Goal: Task Accomplishment & Management: Use online tool/utility

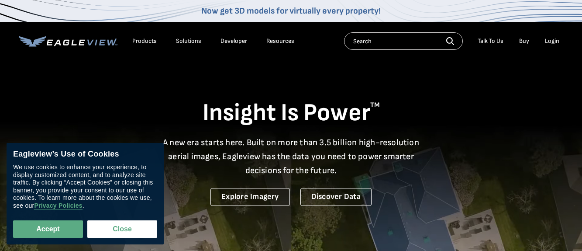
click at [553, 39] on div "Login" at bounding box center [552, 41] width 14 height 8
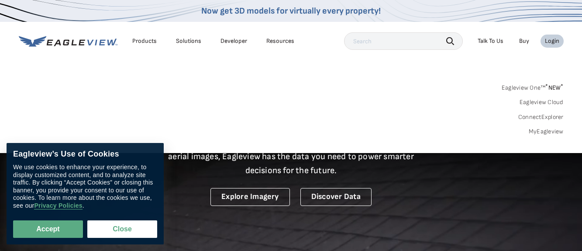
click at [533, 128] on link "MyEagleview" at bounding box center [546, 131] width 35 height 8
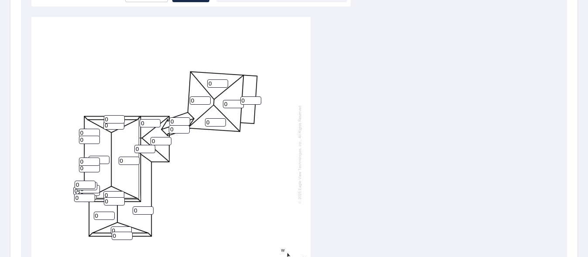
scroll to position [290, 0]
click at [213, 83] on input "0" at bounding box center [217, 83] width 21 height 8
type input "6"
drag, startPoint x: 213, startPoint y: 83, endPoint x: 227, endPoint y: 102, distance: 23.7
click at [227, 102] on div "0 0 0 0 0 0 6 0 0 0 0 0 0 0 0 0 0 0 0 0 0 0 0 0 0 0 0 0 0 0 0" at bounding box center [170, 154] width 279 height 274
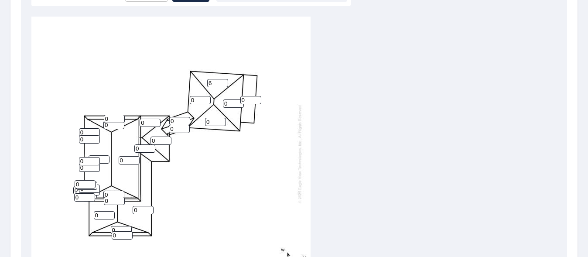
type input "6"
click at [226, 102] on input "0" at bounding box center [233, 104] width 21 height 8
type input "0"
type input "6"
click at [245, 101] on input "0" at bounding box center [251, 100] width 21 height 8
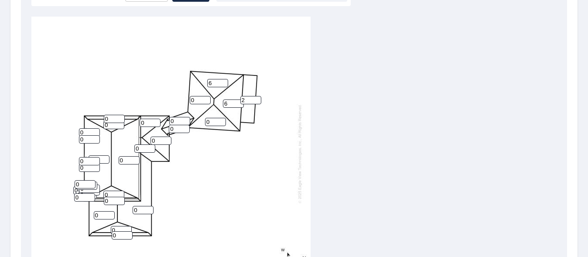
type input "2"
click at [207, 120] on input "0" at bounding box center [215, 122] width 21 height 8
type input "6"
click at [194, 97] on input "0" at bounding box center [200, 100] width 21 height 8
type input "0"
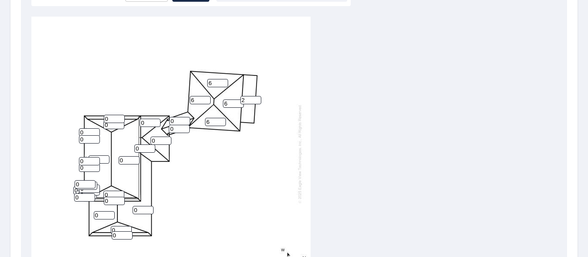
type input "6"
click at [178, 120] on input "0" at bounding box center [179, 121] width 21 height 8
type input "6"
click at [177, 128] on input "0" at bounding box center [179, 129] width 21 height 8
type input "6"
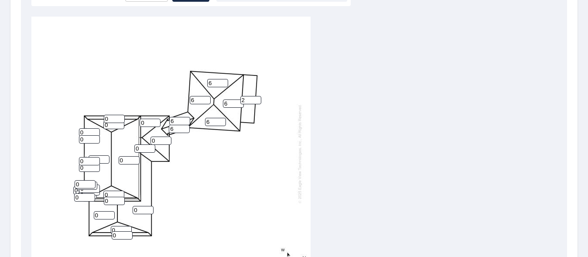
click at [123, 159] on input "0" at bounding box center [129, 160] width 21 height 8
type input "12"
click at [100, 158] on input "0" at bounding box center [99, 159] width 21 height 8
type input "12"
click at [87, 138] on input "0" at bounding box center [89, 139] width 21 height 8
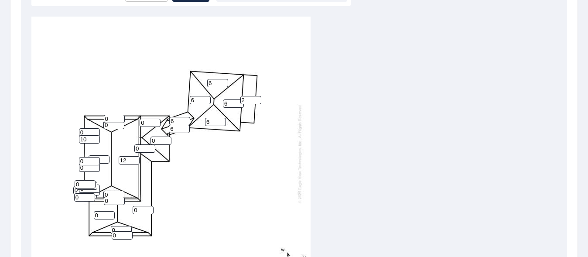
type input "10"
click at [87, 131] on input "0" at bounding box center [89, 132] width 21 height 8
type input "10"
click at [116, 126] on input "0" at bounding box center [113, 125] width 21 height 8
type input "12"
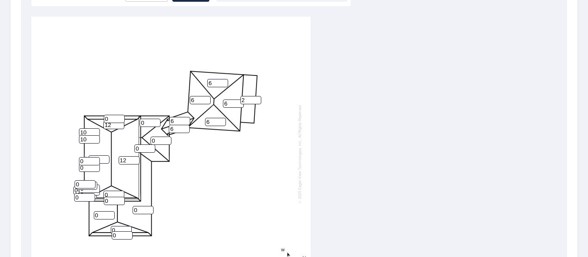
click at [113, 120] on input "0" at bounding box center [114, 119] width 21 height 8
type input "6"
click at [149, 123] on input "0" at bounding box center [150, 123] width 21 height 8
type input "8"
click at [159, 140] on input "0" at bounding box center [161, 141] width 21 height 8
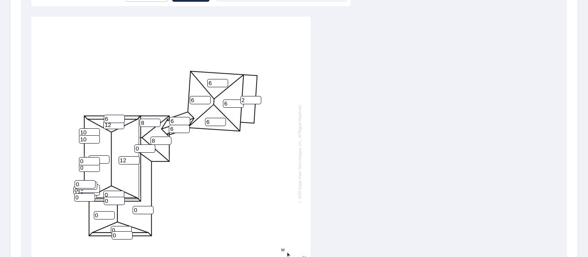
type input "8"
click at [141, 151] on input "0" at bounding box center [144, 148] width 21 height 8
type input "8"
click at [143, 210] on input "0" at bounding box center [143, 210] width 21 height 8
type input "10"
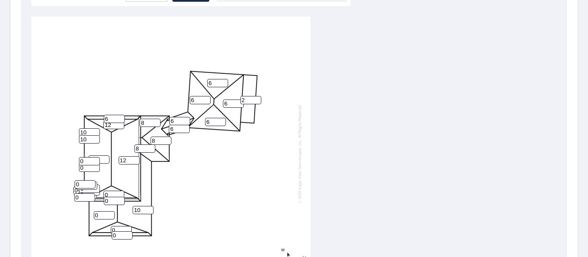
click at [120, 234] on input "0" at bounding box center [122, 235] width 21 height 8
type input "6"
click at [120, 228] on input "0" at bounding box center [121, 230] width 21 height 8
type input "12"
click at [101, 212] on input "0" at bounding box center [104, 215] width 21 height 8
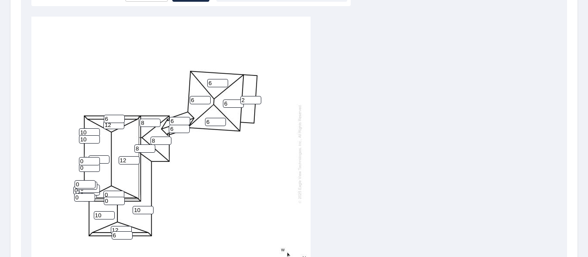
type input "10"
click at [115, 199] on input "0" at bounding box center [114, 201] width 21 height 8
type input "6"
click at [111, 194] on input "0" at bounding box center [113, 195] width 21 height 8
type input "12"
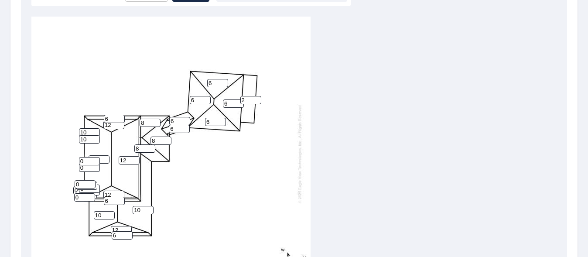
click at [198, 174] on div "12 12 10 6 10 6 6 6 2 8 8 8 12 12 12 6 6 6 6 6 0 0 0 0 0 0 0 10 10 0 0" at bounding box center [170, 154] width 279 height 274
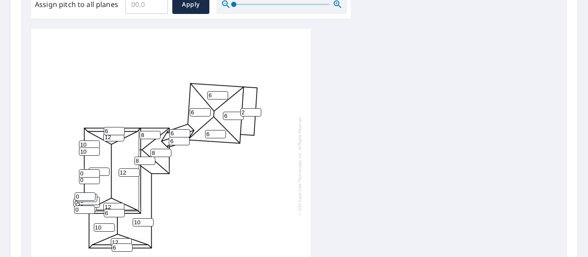
scroll to position [278, 0]
click at [341, 5] on icon "button" at bounding box center [338, 5] width 10 height 10
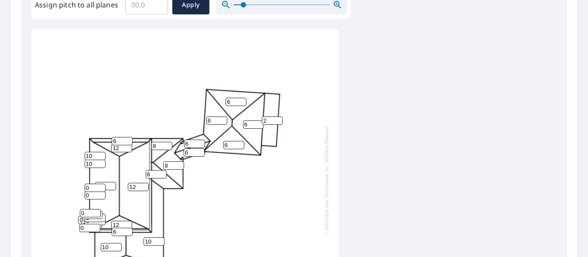
click at [341, 5] on icon "button" at bounding box center [338, 5] width 10 height 10
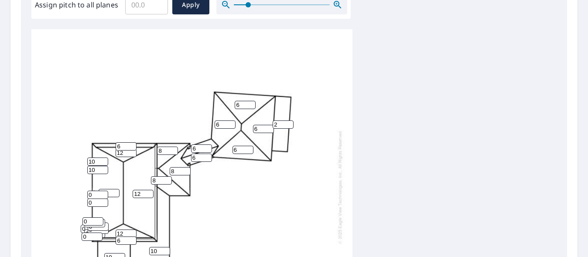
click at [341, 5] on icon "button" at bounding box center [338, 5] width 10 height 10
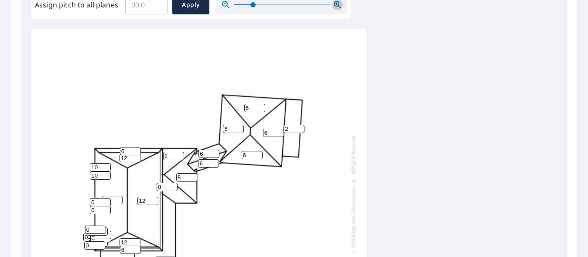
click at [341, 5] on icon "button" at bounding box center [338, 5] width 10 height 10
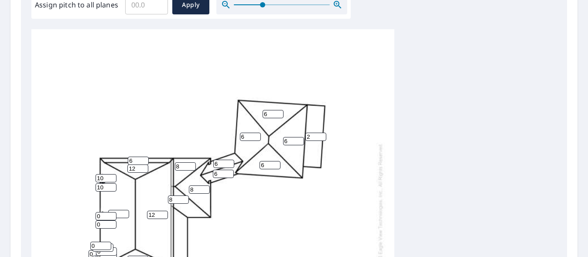
click at [341, 5] on icon "button" at bounding box center [338, 5] width 10 height 10
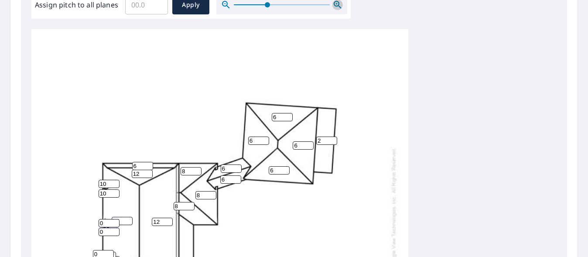
click at [341, 5] on icon "button" at bounding box center [338, 5] width 10 height 10
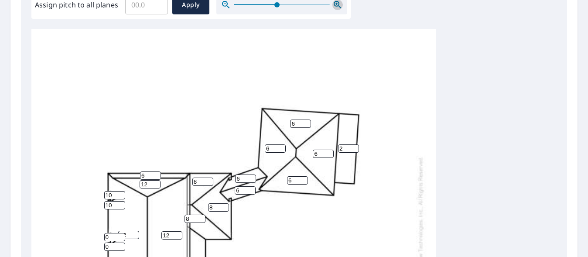
click at [341, 5] on icon "button" at bounding box center [338, 5] width 10 height 10
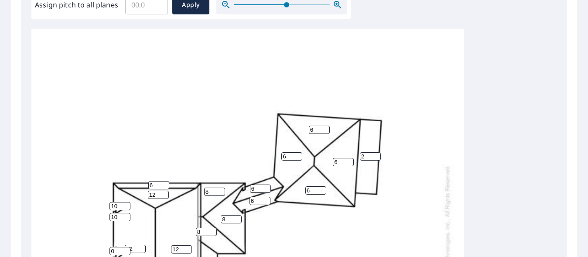
click at [341, 5] on icon "button" at bounding box center [338, 5] width 10 height 10
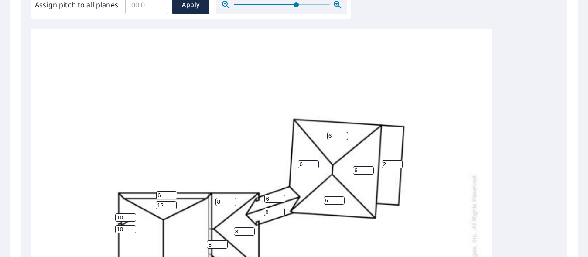
click at [341, 5] on icon "button" at bounding box center [338, 5] width 10 height 10
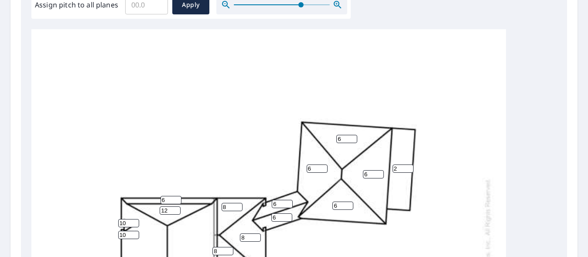
click at [341, 5] on icon "button" at bounding box center [338, 5] width 10 height 10
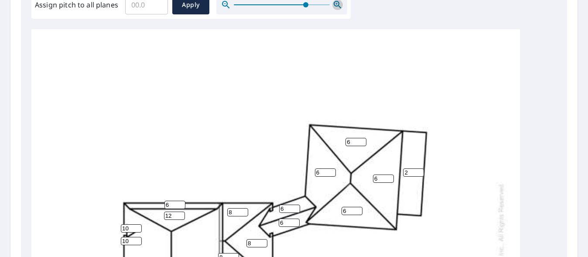
click at [341, 5] on icon "button" at bounding box center [338, 5] width 10 height 10
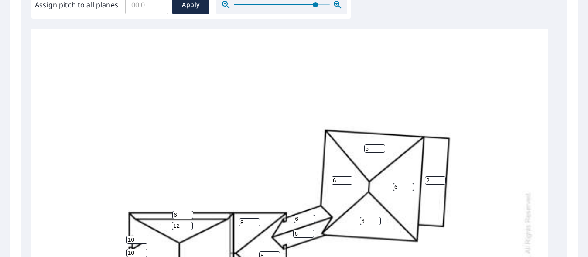
click at [341, 5] on icon "button" at bounding box center [338, 5] width 10 height 10
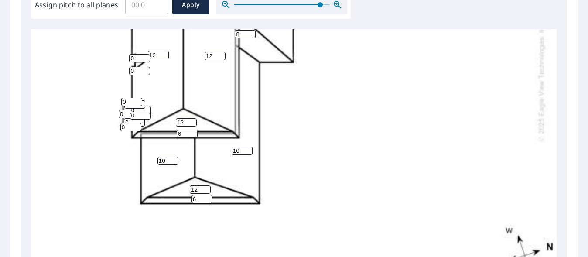
scroll to position [243, 0]
click at [336, 5] on icon "button" at bounding box center [338, 5] width 10 height 10
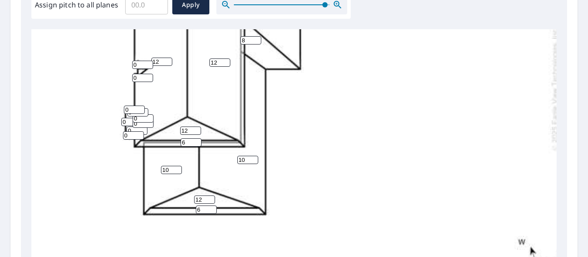
click at [336, 5] on icon "button" at bounding box center [338, 5] width 10 height 10
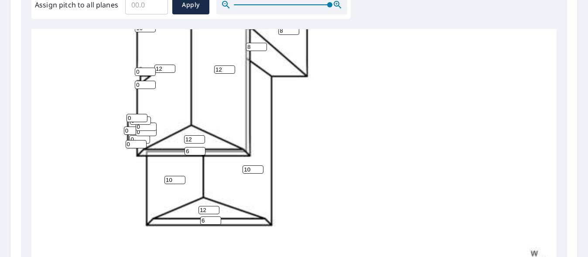
click at [134, 115] on input "0" at bounding box center [137, 118] width 21 height 8
type input "6"
click at [134, 122] on input "0" at bounding box center [140, 121] width 21 height 8
type input "6"
click at [141, 130] on input "0" at bounding box center [146, 127] width 21 height 8
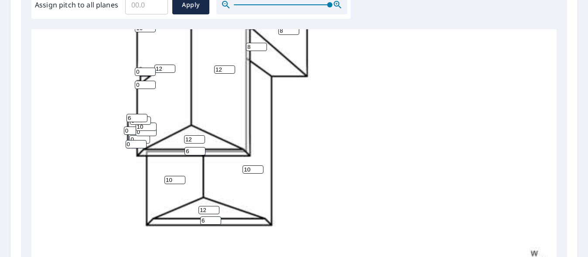
type input "10"
click at [141, 134] on input "0" at bounding box center [146, 132] width 21 height 8
type input "10"
click at [130, 131] on input "0" at bounding box center [134, 131] width 21 height 8
type input "6"
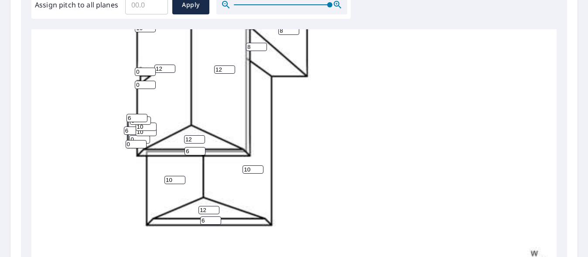
click at [134, 137] on input "0" at bounding box center [139, 139] width 21 height 8
type input "10"
click at [134, 144] on input "0" at bounding box center [136, 144] width 21 height 8
type input "10"
click at [314, 156] on div "12 12 10 6 10 6 6 6 2 8 8 8 12 12 12 6 6 6 6 6 6 10 10 10 0 10 0 10 10 6 6" at bounding box center [310, 61] width 559 height 548
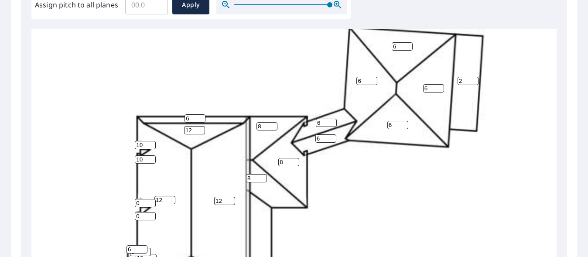
scroll to position [112, 0]
click at [145, 202] on input "0" at bounding box center [145, 203] width 21 height 8
type input "10"
click at [144, 214] on input "0" at bounding box center [145, 216] width 21 height 8
type input "10"
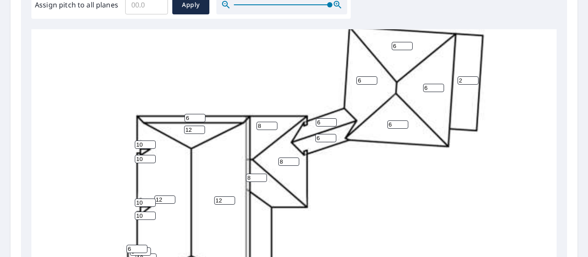
click at [343, 179] on div "12 12 10 6 10 6 6 6 2 8 8 8 12 12 12 6 6 6 6 6 6 10 10 10 10 10 10 10 10 6 6" at bounding box center [310, 192] width 559 height 548
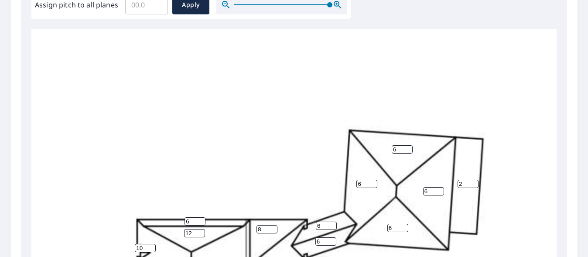
scroll to position [8, 0]
click at [178, 6] on button "Apply" at bounding box center [190, 4] width 37 height 19
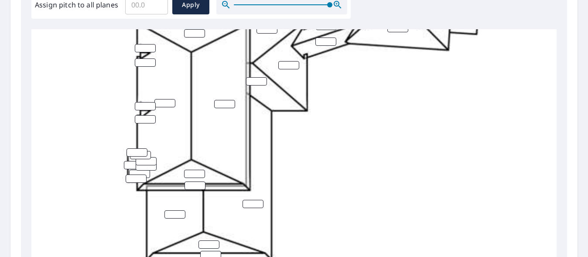
scroll to position [283, 0]
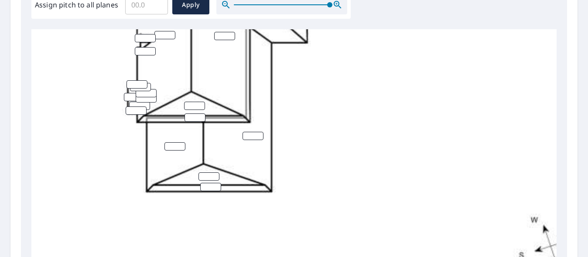
click at [251, 132] on input "number" at bounding box center [253, 136] width 21 height 8
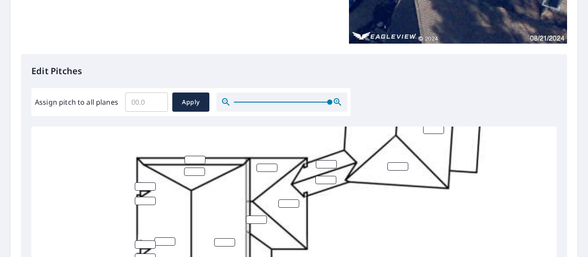
scroll to position [134, 0]
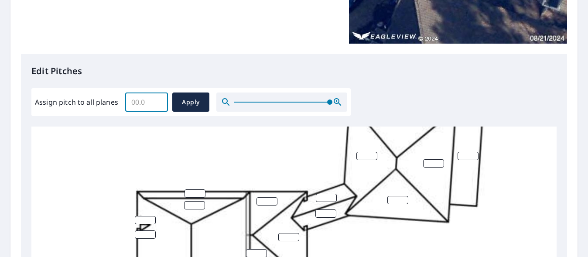
click at [152, 100] on input "Assign pitch to all planes" at bounding box center [146, 102] width 43 height 24
type input "10"
click at [197, 105] on span "Apply" at bounding box center [190, 102] width 23 height 11
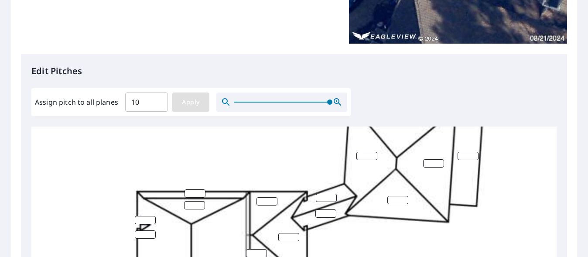
type input "10"
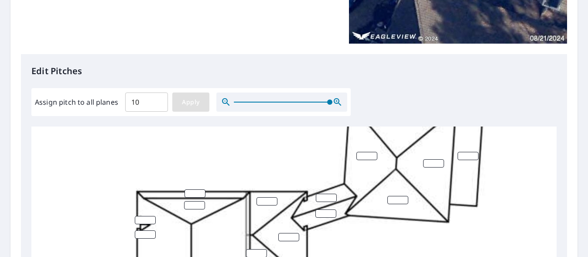
type input "10"
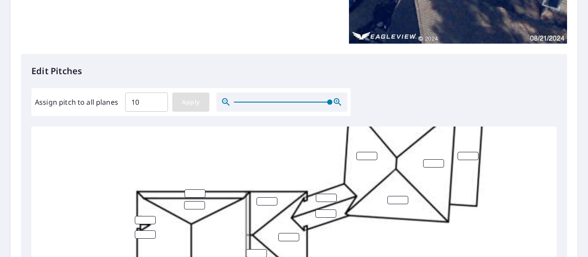
type input "10"
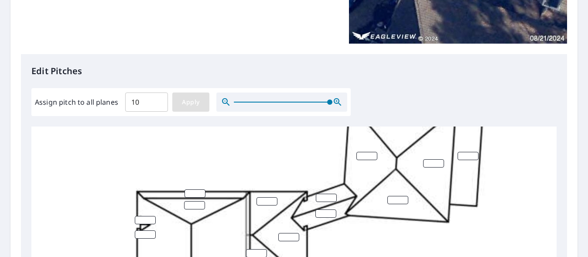
type input "10"
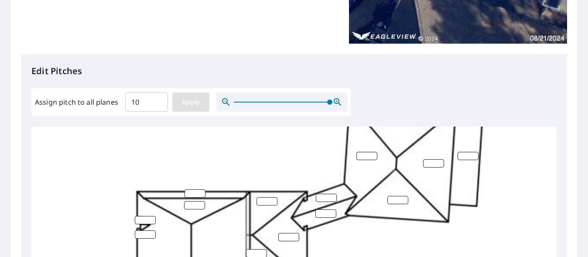
type input "10"
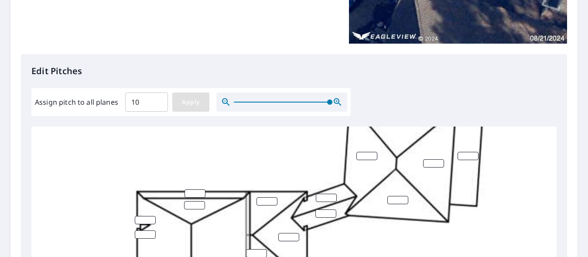
type input "10"
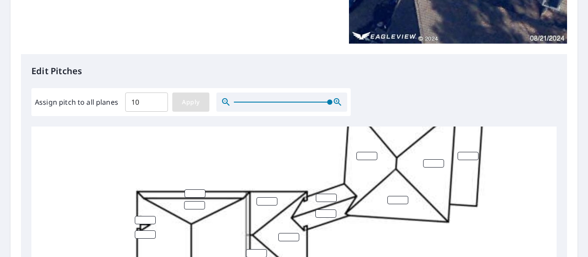
type input "10"
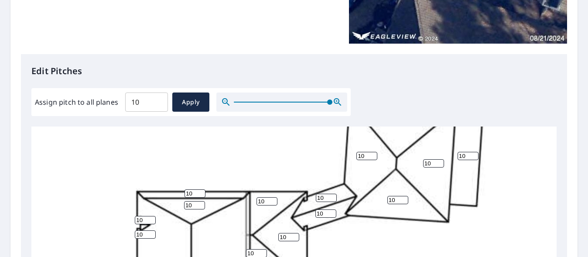
click at [491, 114] on div "Edit Pitches Assign pitch to all planes 10 ​ Apply 10 10 10 10 10 10 10 10 10 1…" at bounding box center [294, 232] width 546 height 357
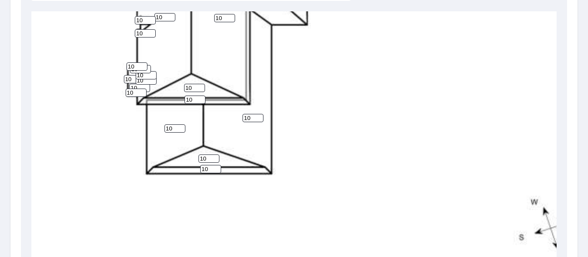
scroll to position [434, 0]
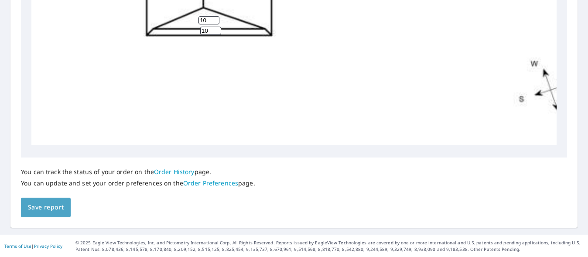
click at [60, 211] on span "Save report" at bounding box center [46, 207] width 36 height 11
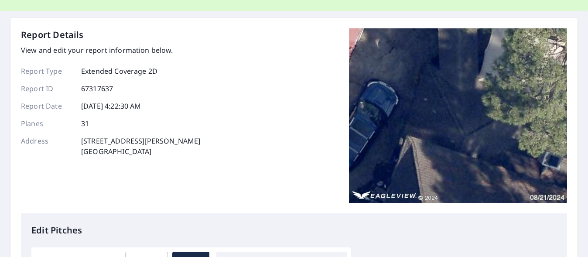
scroll to position [0, 0]
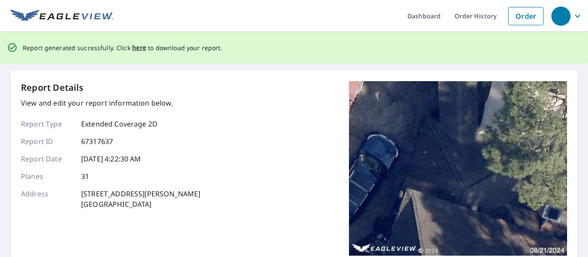
click at [222, 218] on div "Report Details View and edit your report information below. Report Type Extende…" at bounding box center [294, 173] width 546 height 185
click at [137, 48] on span "here" at bounding box center [139, 47] width 14 height 11
